Goal: Task Accomplishment & Management: Manage account settings

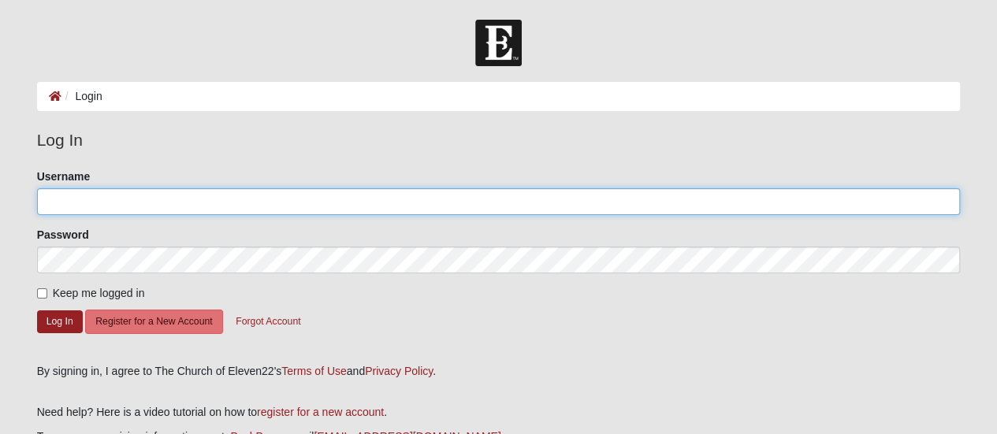
click at [317, 204] on input "Username" at bounding box center [499, 201] width 924 height 27
type input "[EMAIL_ADDRESS][DOMAIN_NAME]"
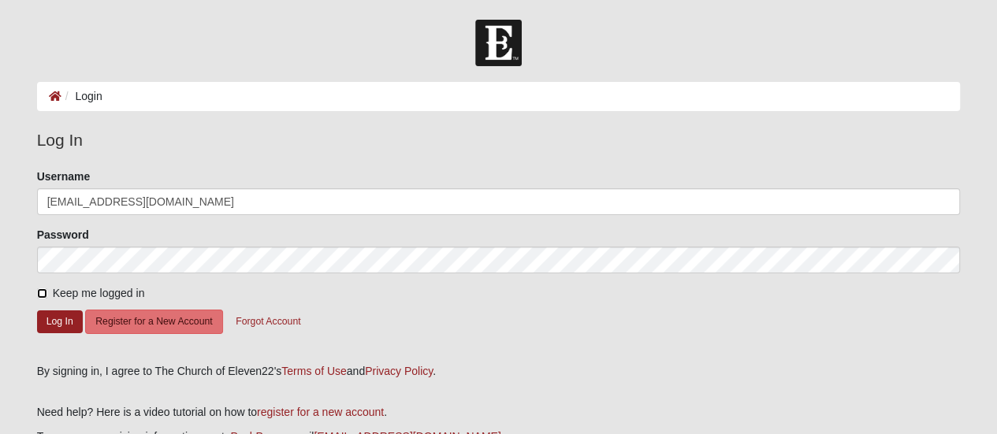
click at [39, 295] on input "Keep me logged in" at bounding box center [42, 293] width 10 height 10
checkbox input "true"
click at [55, 322] on button "Log In" at bounding box center [60, 321] width 46 height 23
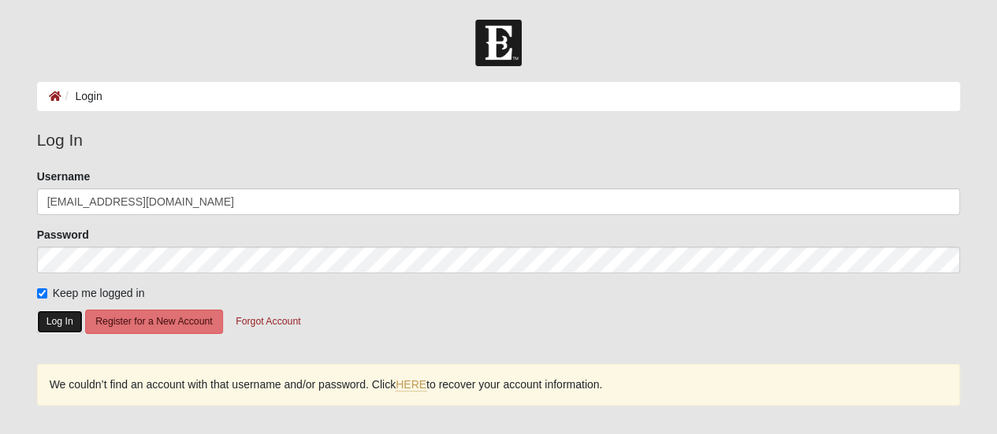
click at [65, 329] on button "Log In" at bounding box center [60, 321] width 46 height 23
click at [419, 384] on link "HERE" at bounding box center [411, 384] width 31 height 13
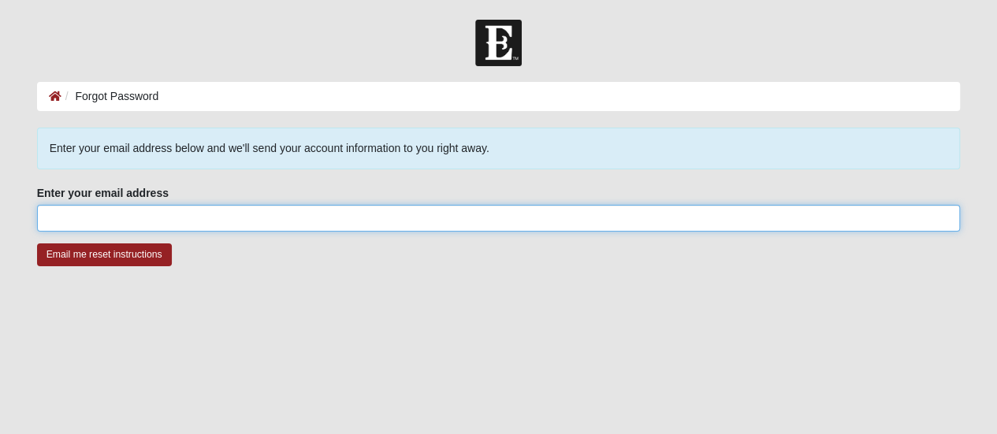
click at [91, 207] on input "Enter your email address" at bounding box center [499, 218] width 924 height 27
type input "[EMAIL_ADDRESS][DOMAIN_NAME]"
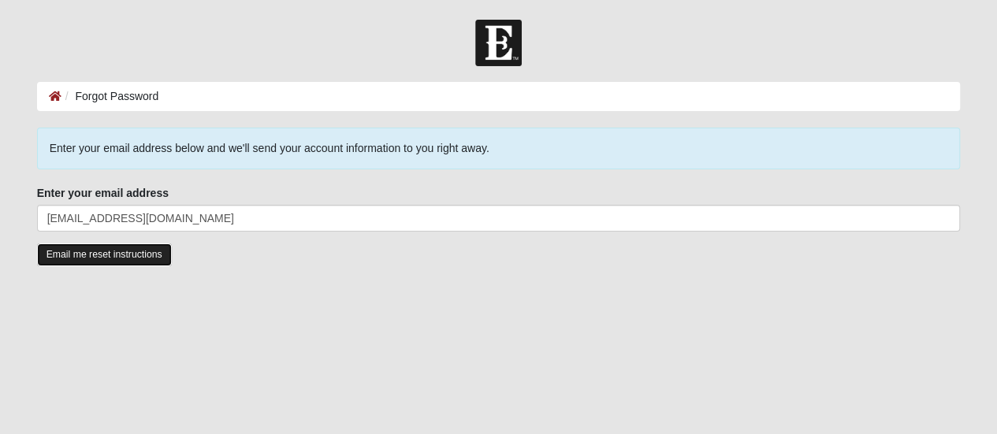
click at [139, 262] on input "Email me reset instructions" at bounding box center [104, 255] width 135 height 23
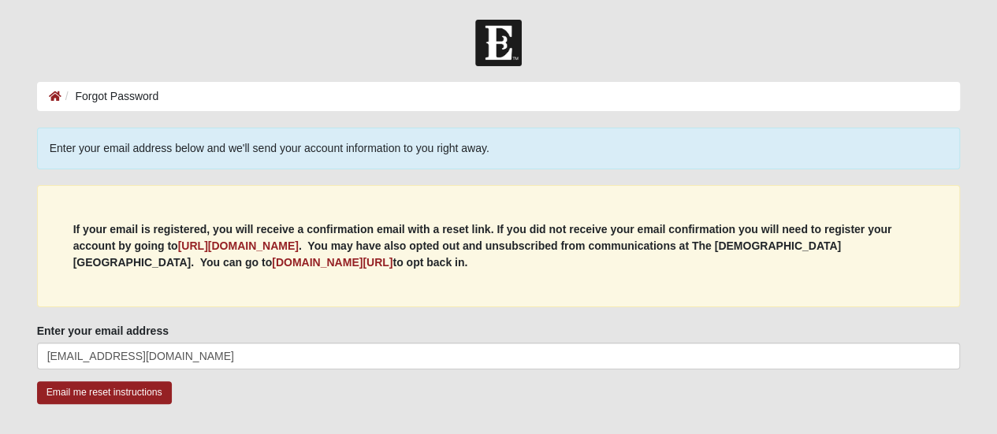
click at [310, 237] on p "If your email is registered, you will receive a confirmation email with a reset…" at bounding box center [498, 246] width 851 height 50
click at [299, 244] on b "https://my.coe22.com/register" at bounding box center [238, 246] width 121 height 13
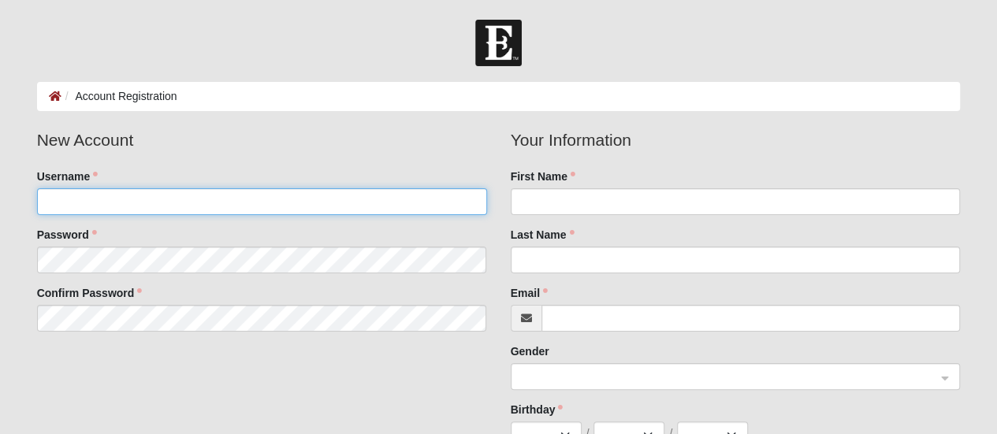
click at [187, 188] on input "Username" at bounding box center [262, 201] width 450 height 27
type input "Julieseago521@gmail.com"
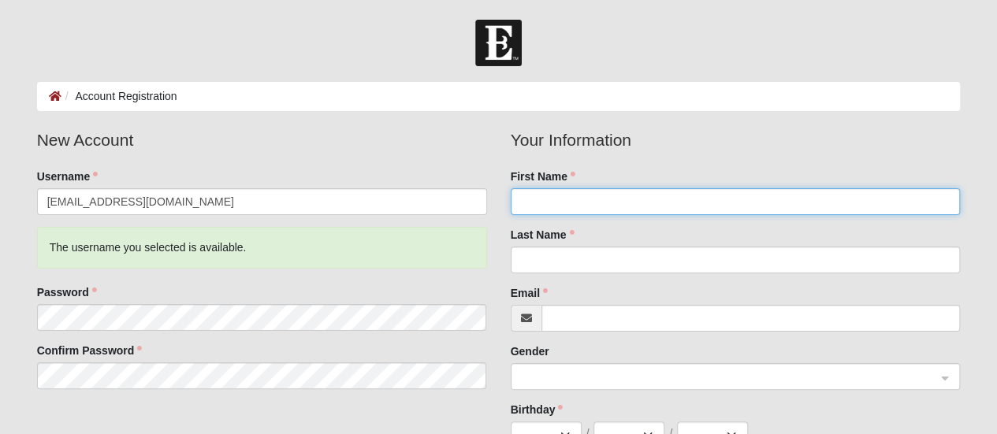
click at [560, 201] on input "First Name" at bounding box center [736, 201] width 450 height 27
type input "[PERSON_NAME]"
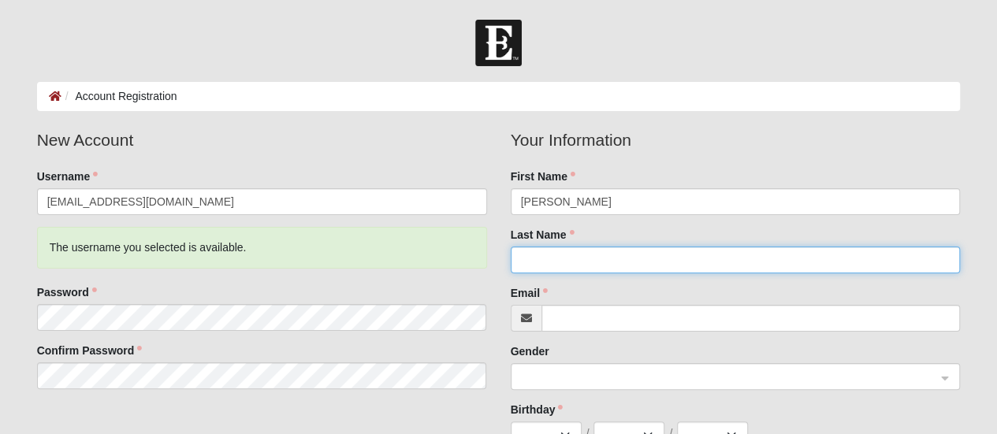
type input "[PERSON_NAME]"
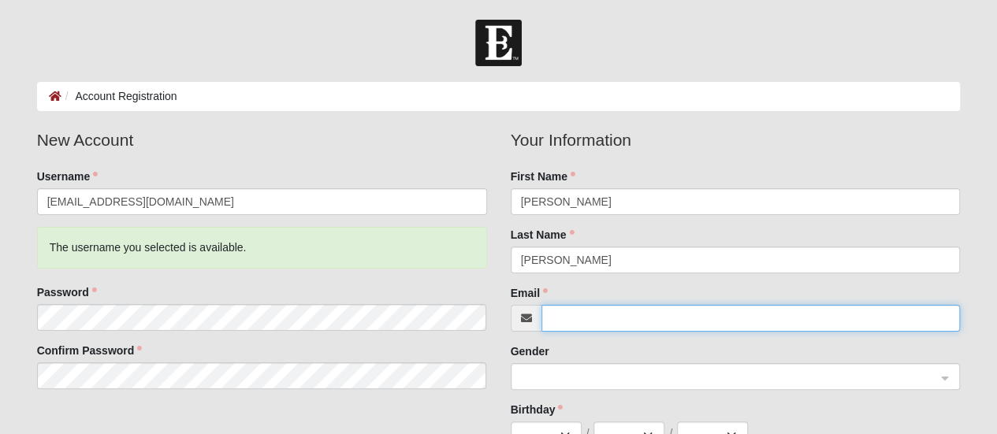
type input "[EMAIL_ADDRESS][DOMAIN_NAME]"
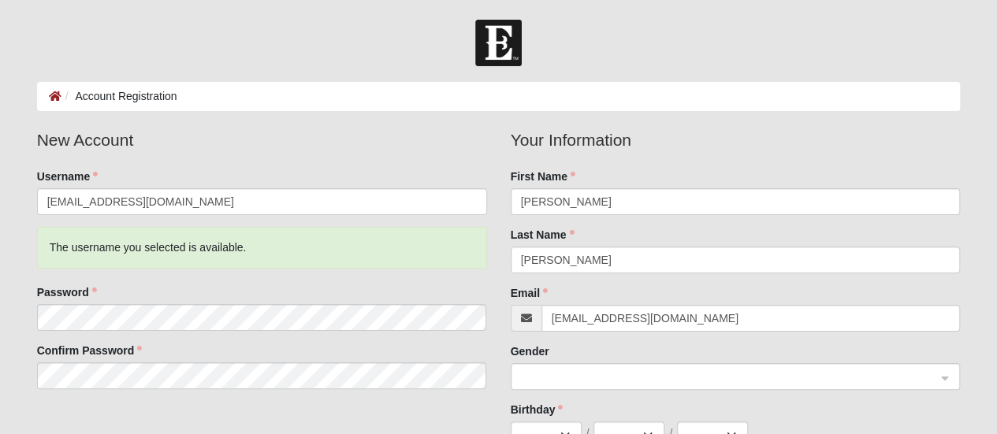
type input "[PHONE_NUMBER]"
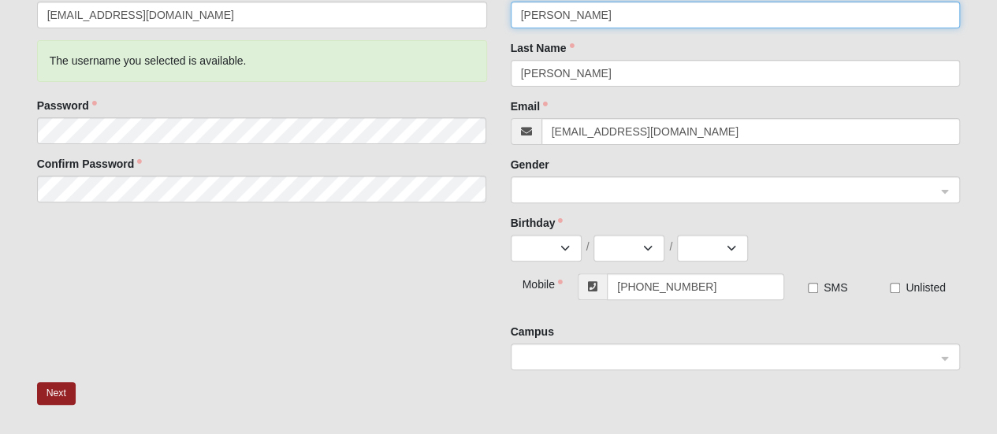
scroll to position [193, 0]
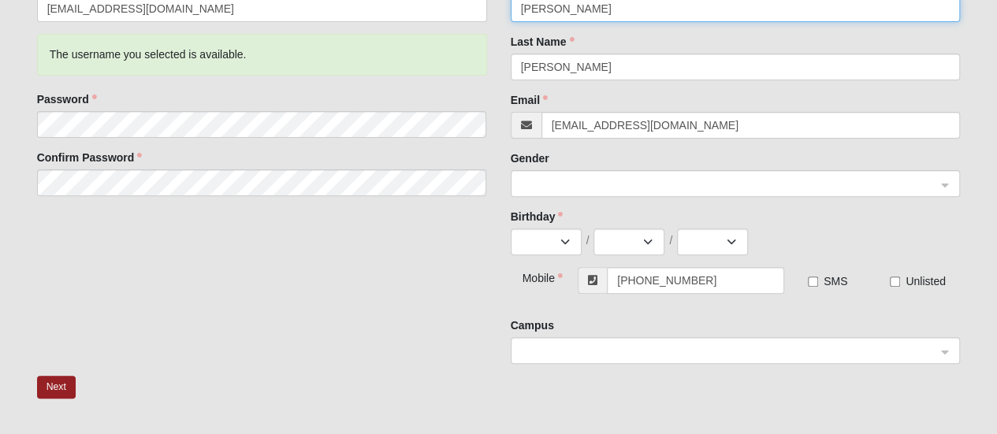
click at [677, 187] on span at bounding box center [728, 184] width 415 height 17
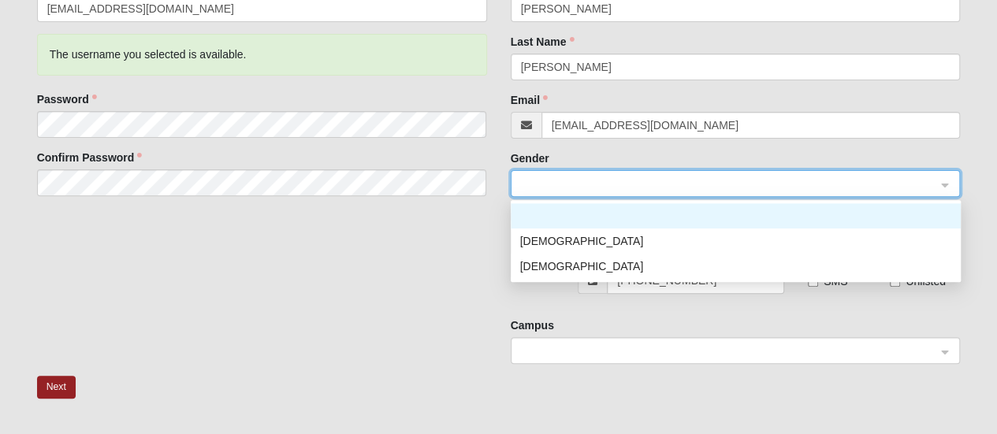
click at [561, 266] on div "[DEMOGRAPHIC_DATA]" at bounding box center [735, 266] width 431 height 17
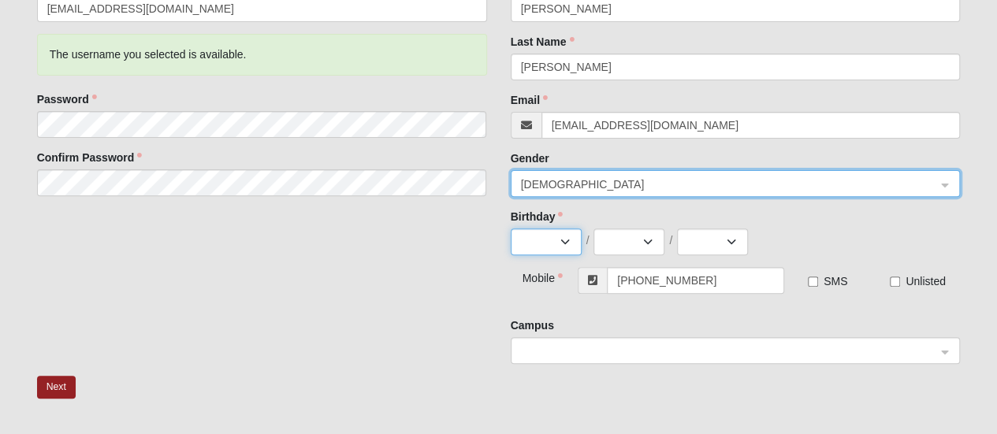
click at [562, 252] on select "Jan Feb Mar Apr May Jun Jul Aug Sep Oct Nov Dec" at bounding box center [546, 242] width 71 height 27
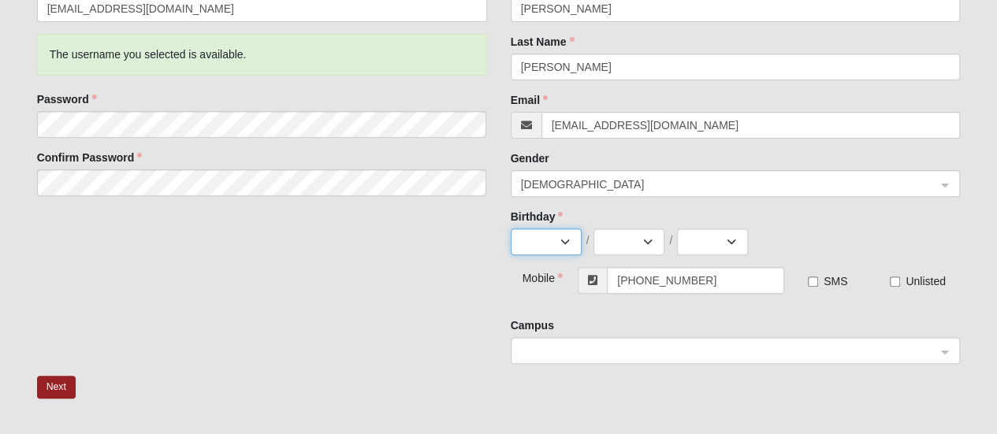
select select "2"
click at [511, 229] on select "Jan Feb Mar Apr May Jun Jul Aug Sep Oct Nov Dec" at bounding box center [546, 242] width 71 height 27
click at [639, 247] on select "1 2 3 4 5 6 7 8 9 10 11 12 13 14 15 16 17 18 19 20 21 22 23 24 25 26 27 28 29" at bounding box center [628, 242] width 71 height 27
select select "22"
click at [593, 229] on select "1 2 3 4 5 6 7 8 9 10 11 12 13 14 15 16 17 18 19 20 21 22 23 24 25 26 27 28 29" at bounding box center [628, 242] width 71 height 27
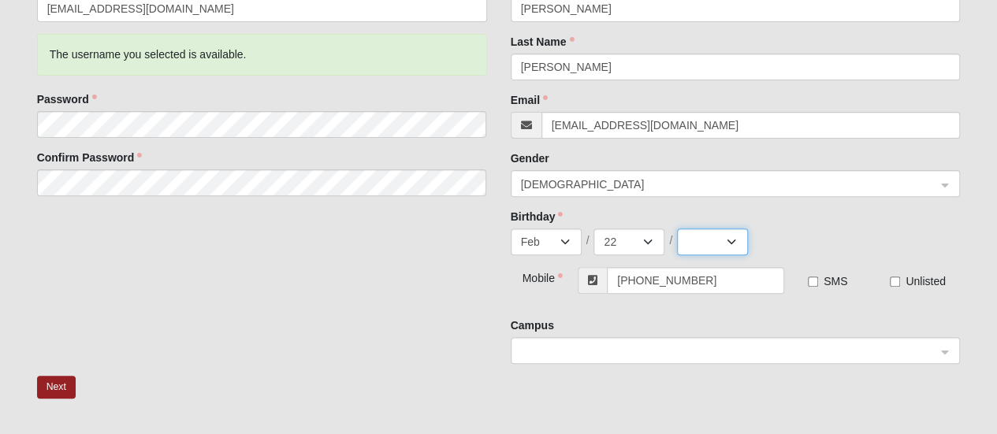
click at [732, 247] on select "2025 2024 2023 2022 2021 2020 2019 2018 2017 2016 2015 2014 2013 2012 2011 2010…" at bounding box center [712, 242] width 71 height 27
select select "1980"
click at [677, 229] on select "2025 2024 2023 2022 2021 2020 2019 2018 2017 2016 2015 2014 2013 2012 2011 2010…" at bounding box center [712, 242] width 71 height 27
click at [809, 279] on input "SMS" at bounding box center [813, 282] width 10 height 10
checkbox input "true"
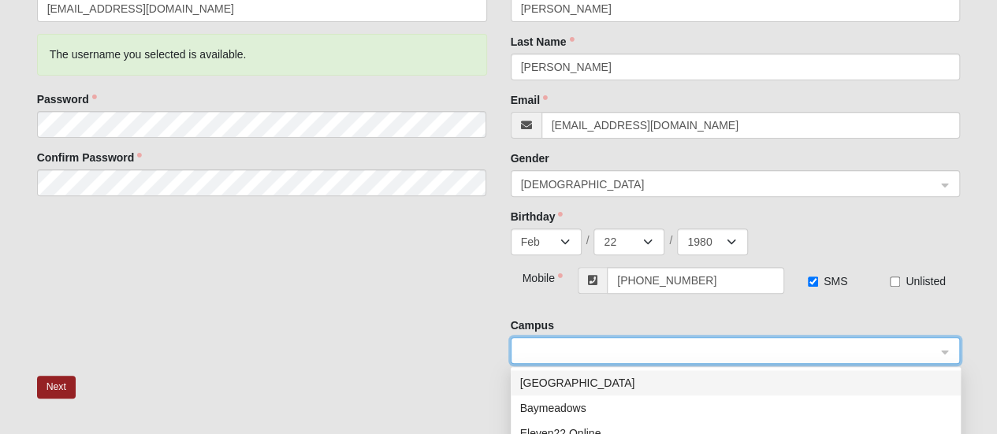
click at [779, 360] on input "search" at bounding box center [730, 350] width 420 height 24
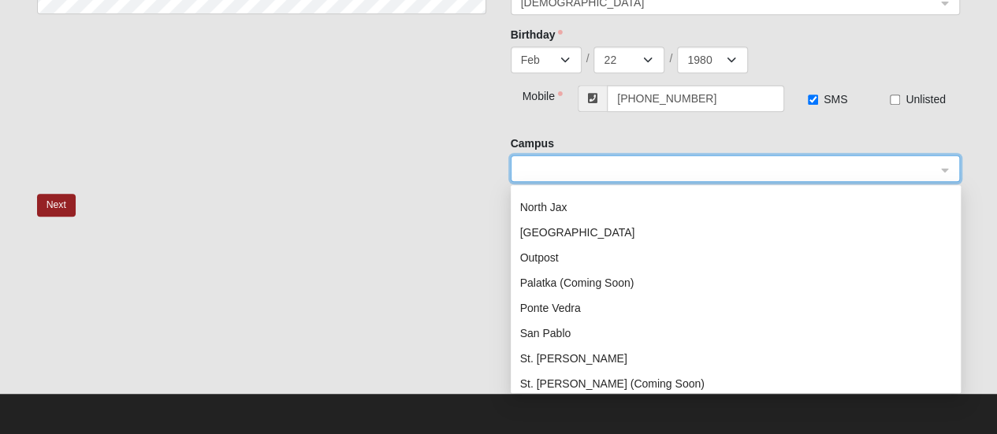
scroll to position [147, 0]
click at [563, 344] on div "San Pablo" at bounding box center [736, 356] width 450 height 25
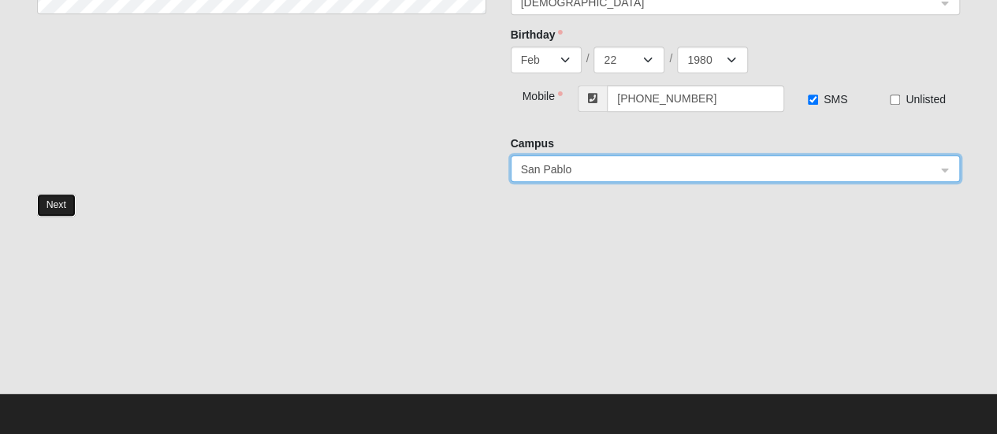
click at [59, 206] on button "Next" at bounding box center [56, 205] width 39 height 23
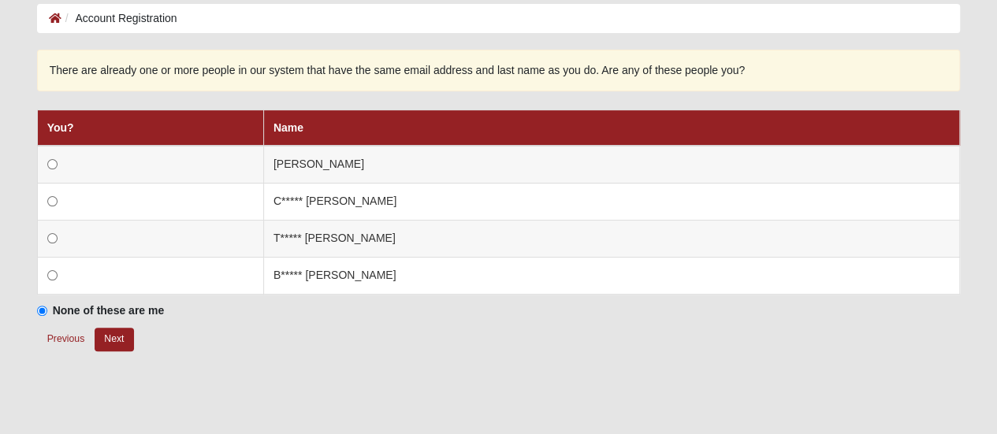
scroll to position [59, 0]
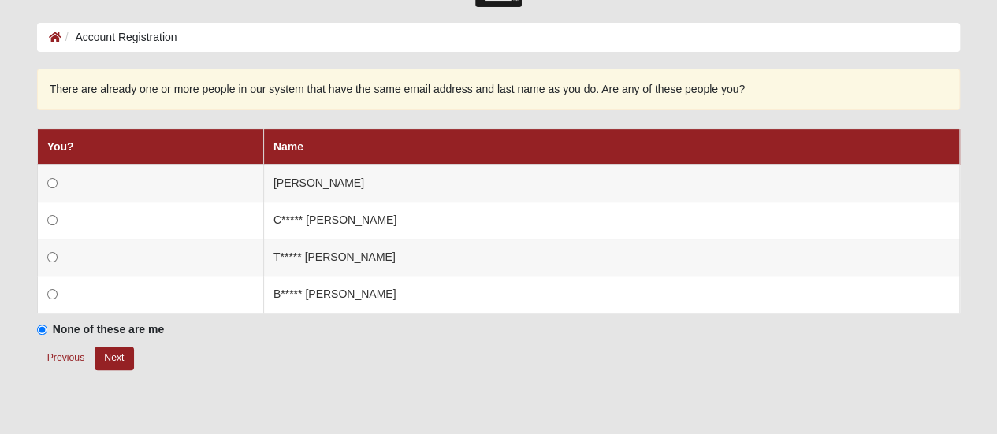
click at [471, 356] on div "Previous Next" at bounding box center [499, 367] width 924 height 43
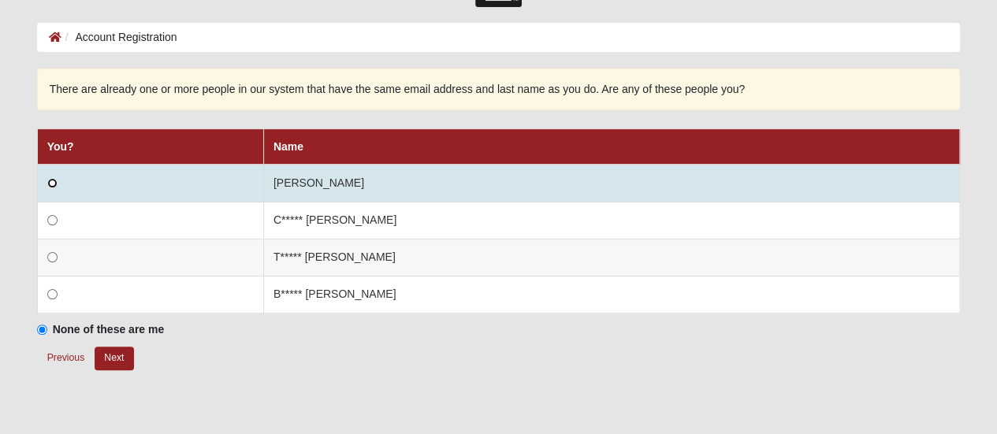
click at [55, 186] on input "radio" at bounding box center [52, 183] width 10 height 10
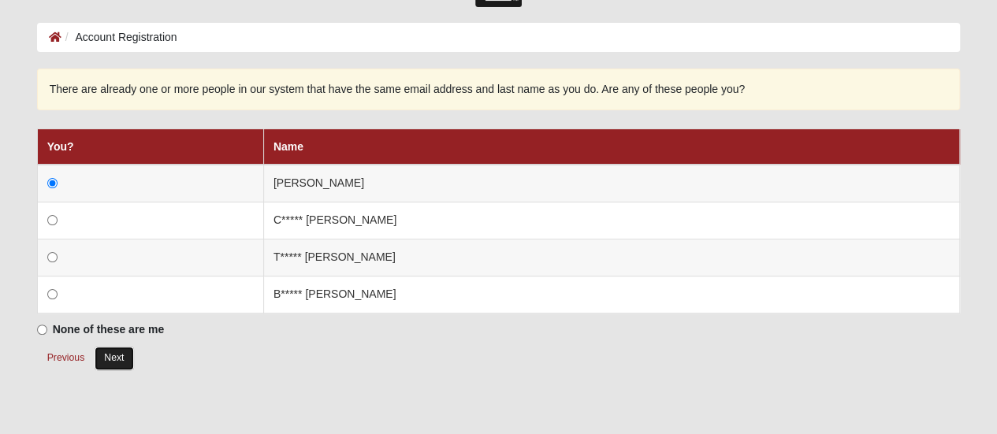
click at [128, 362] on button "Next" at bounding box center [114, 358] width 39 height 23
radio input "true"
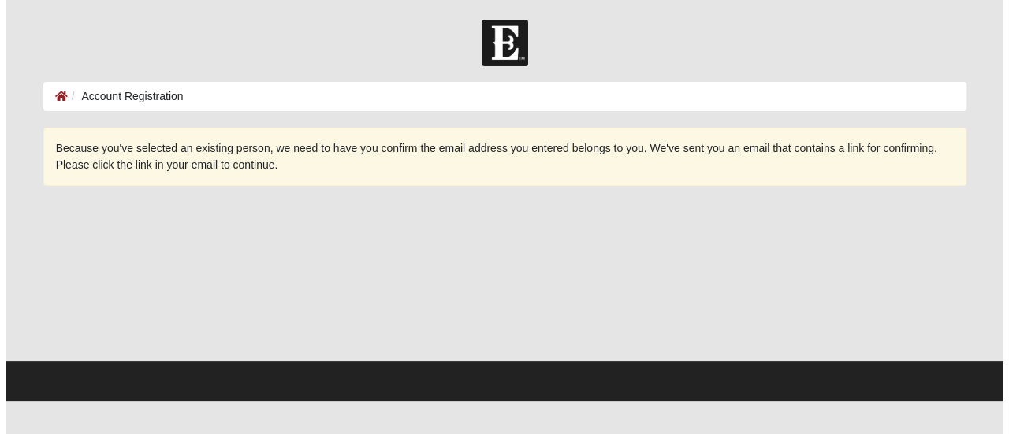
scroll to position [0, 0]
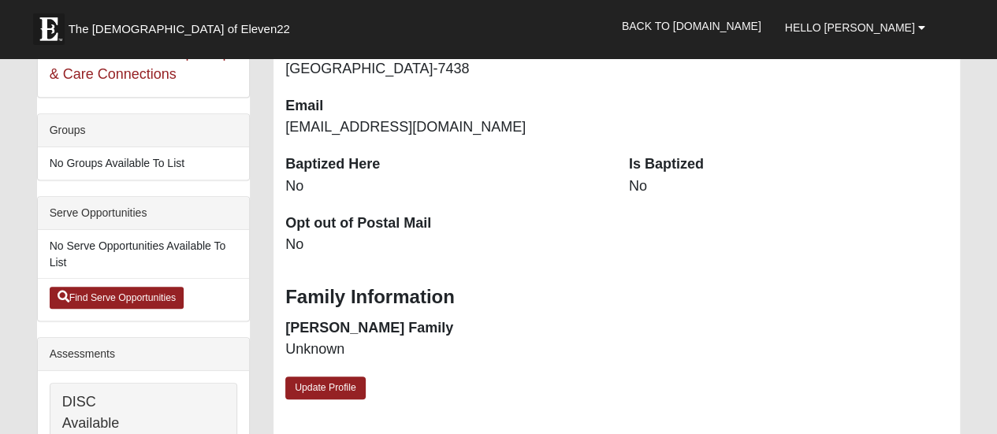
scroll to position [345, 0]
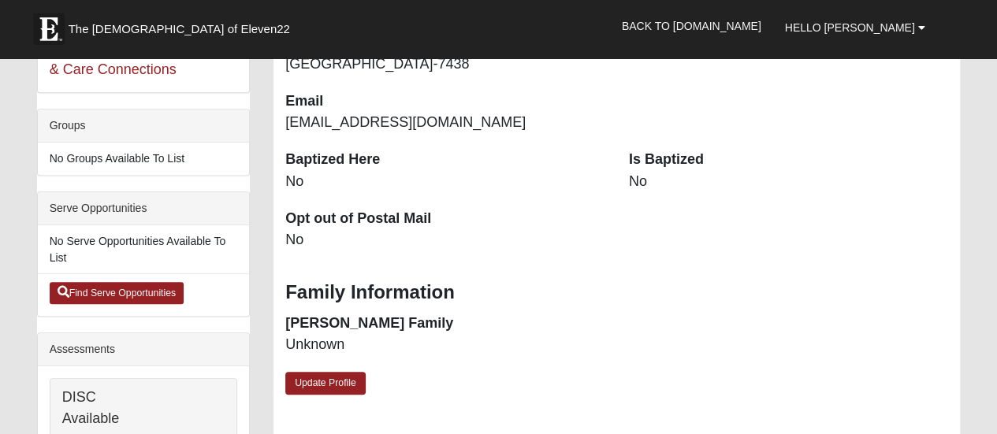
click at [332, 388] on link "Update Profile" at bounding box center [325, 383] width 80 height 23
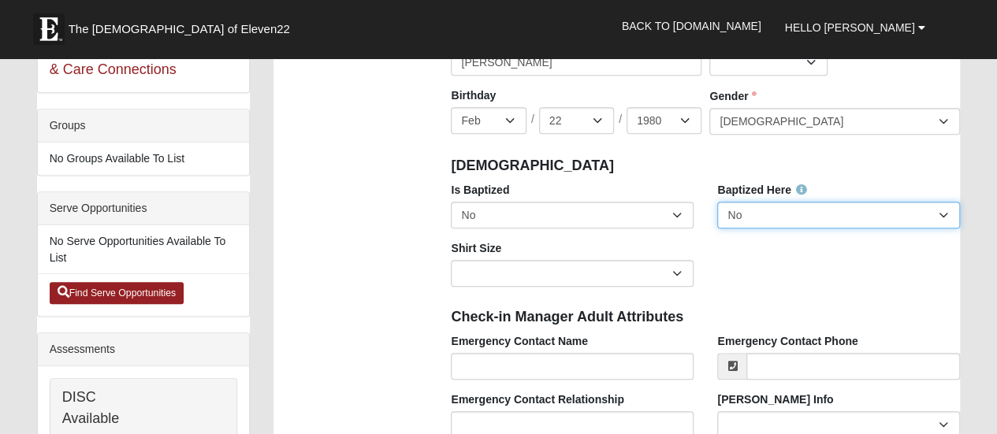
click at [784, 207] on select "No Yes" at bounding box center [838, 215] width 243 height 27
click at [717, 202] on select "No Yes" at bounding box center [838, 215] width 243 height 27
click at [799, 223] on select "No Yes" at bounding box center [838, 215] width 243 height 27
select select "False"
click at [717, 202] on select "No Yes" at bounding box center [838, 215] width 243 height 27
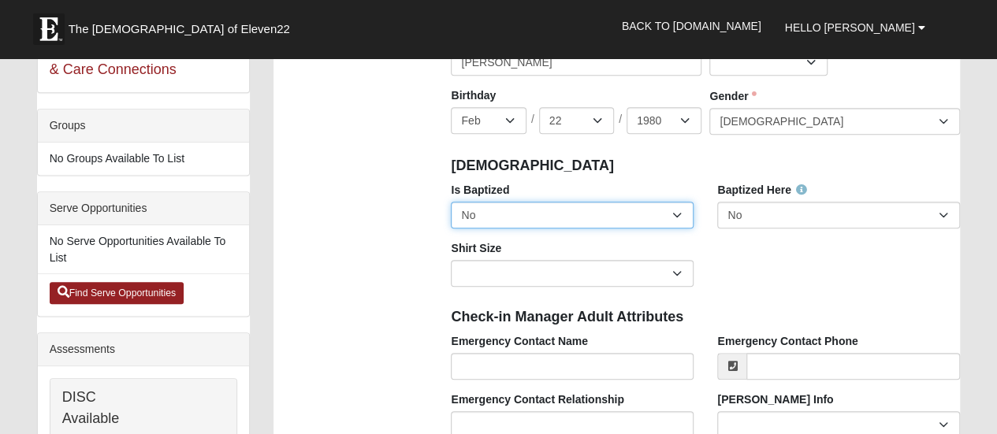
click at [647, 224] on select "No Yes" at bounding box center [572, 215] width 243 height 27
select select "True"
click at [451, 202] on select "No Yes" at bounding box center [572, 215] width 243 height 27
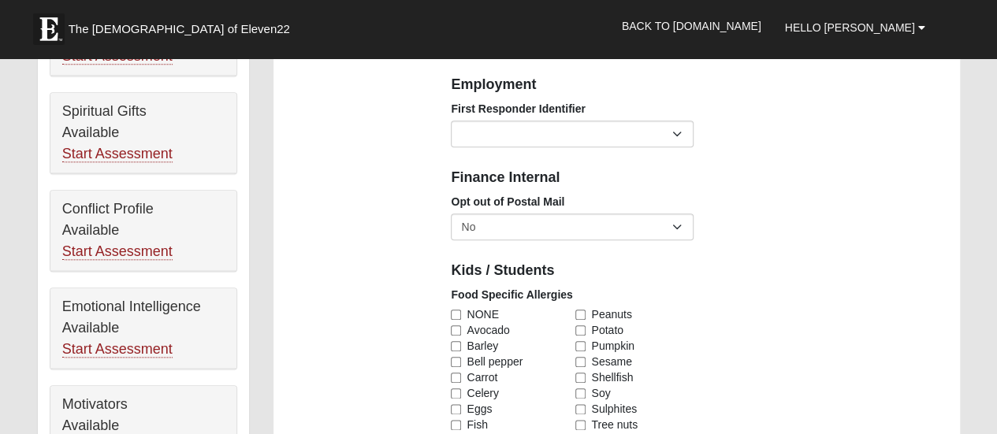
scroll to position [731, 0]
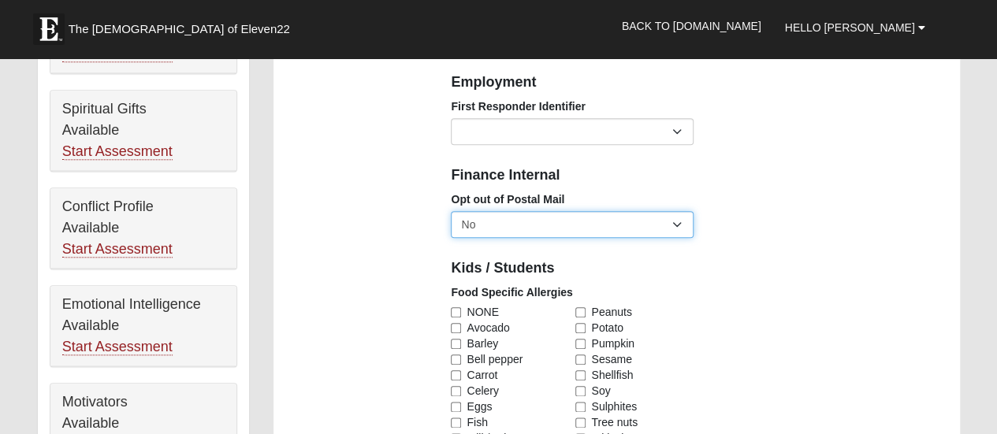
click at [673, 233] on select "No Yes" at bounding box center [572, 224] width 243 height 27
click at [745, 295] on div "Food Specific Allergies NONE Avocado [GEOGRAPHIC_DATA] Bell pepper Carrot Celer…" at bounding box center [705, 386] width 533 height 205
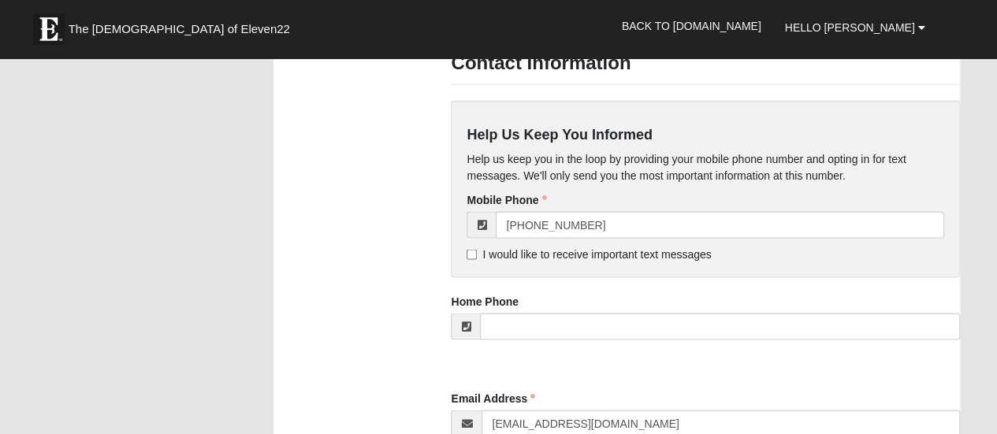
scroll to position [1459, 0]
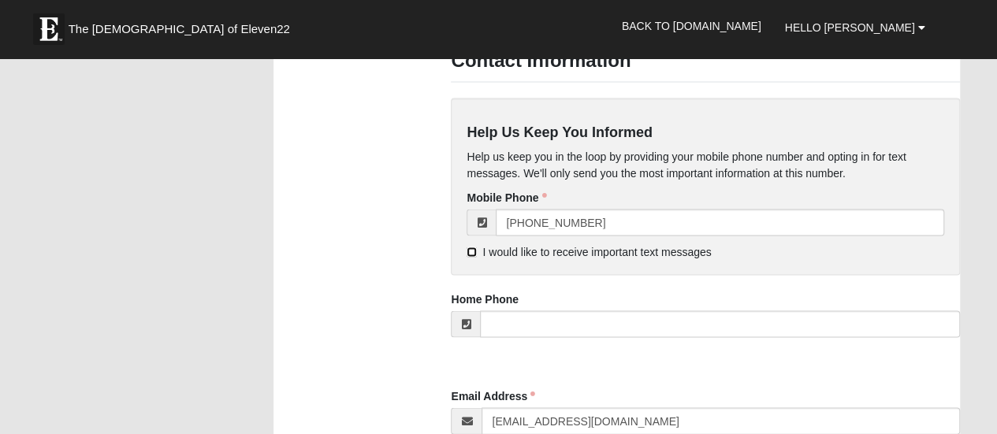
click at [474, 254] on input "I would like to receive important text messages" at bounding box center [472, 252] width 10 height 10
checkbox input "true"
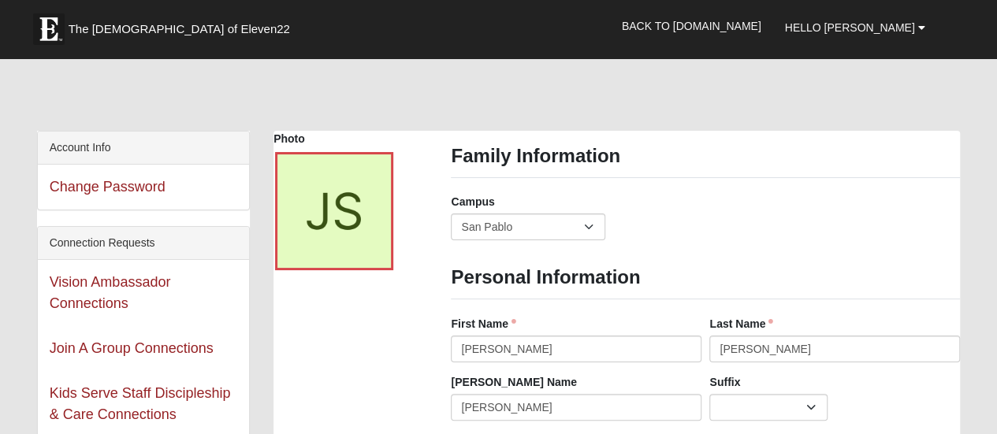
scroll to position [0, 0]
click at [747, 29] on link "Back to [DOMAIN_NAME]" at bounding box center [691, 25] width 163 height 39
